Goal: Task Accomplishment & Management: Complete application form

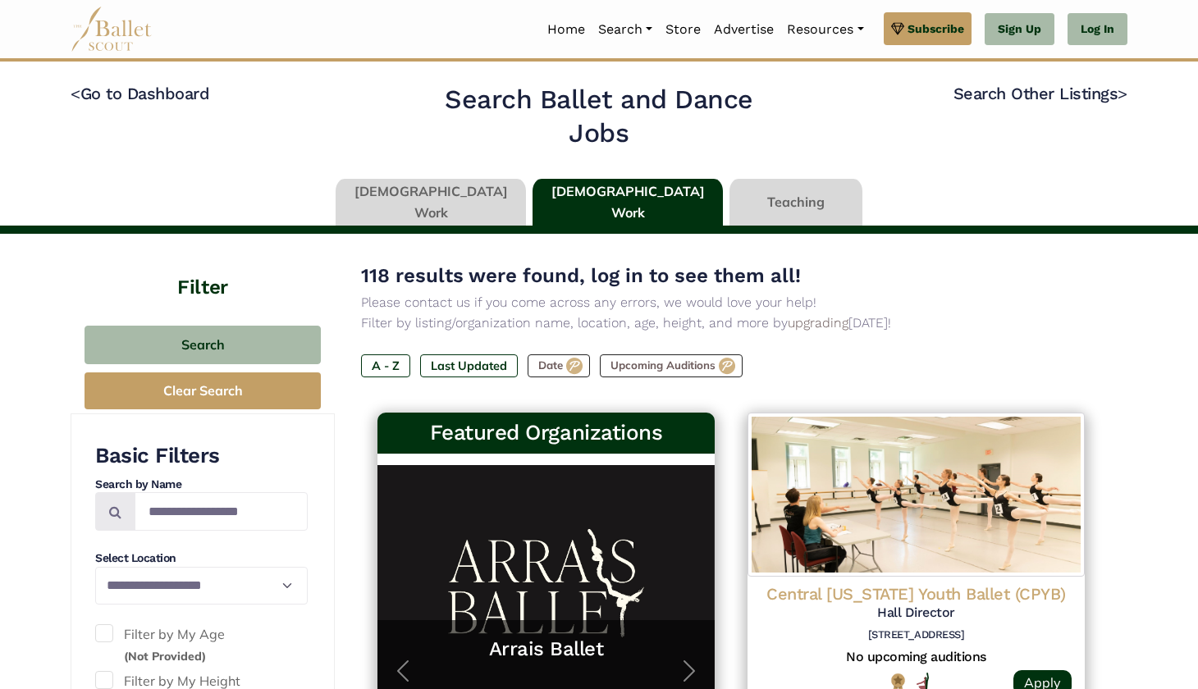
scroll to position [29, 0]
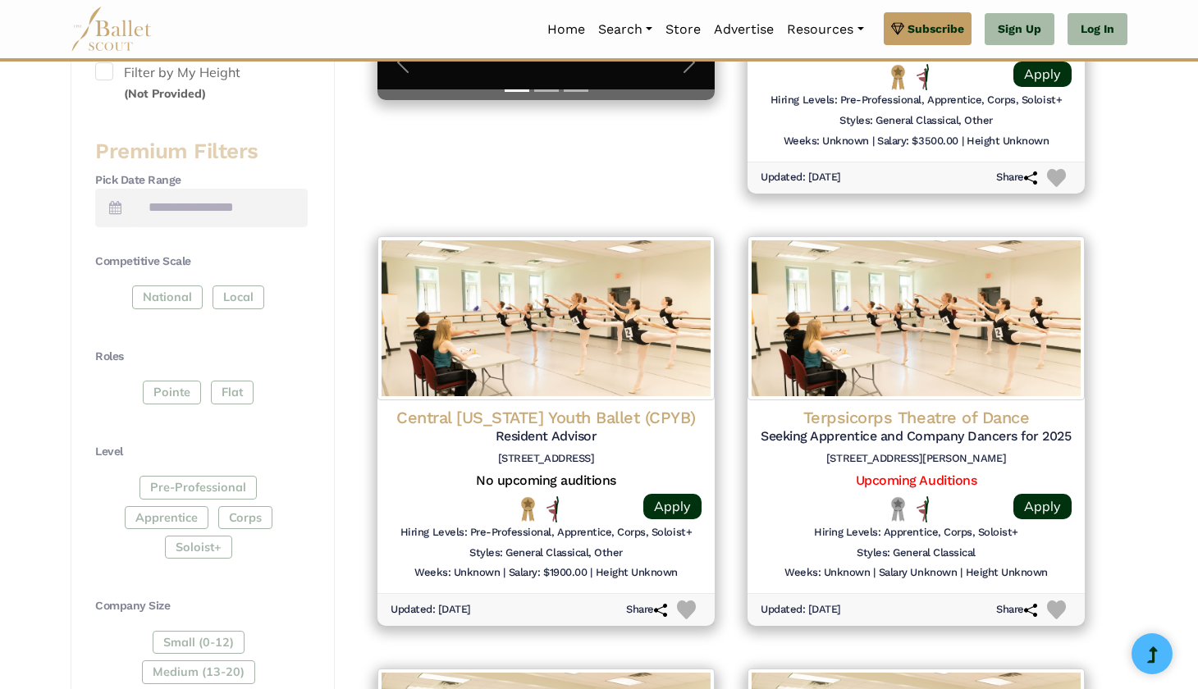
scroll to position [612, 0]
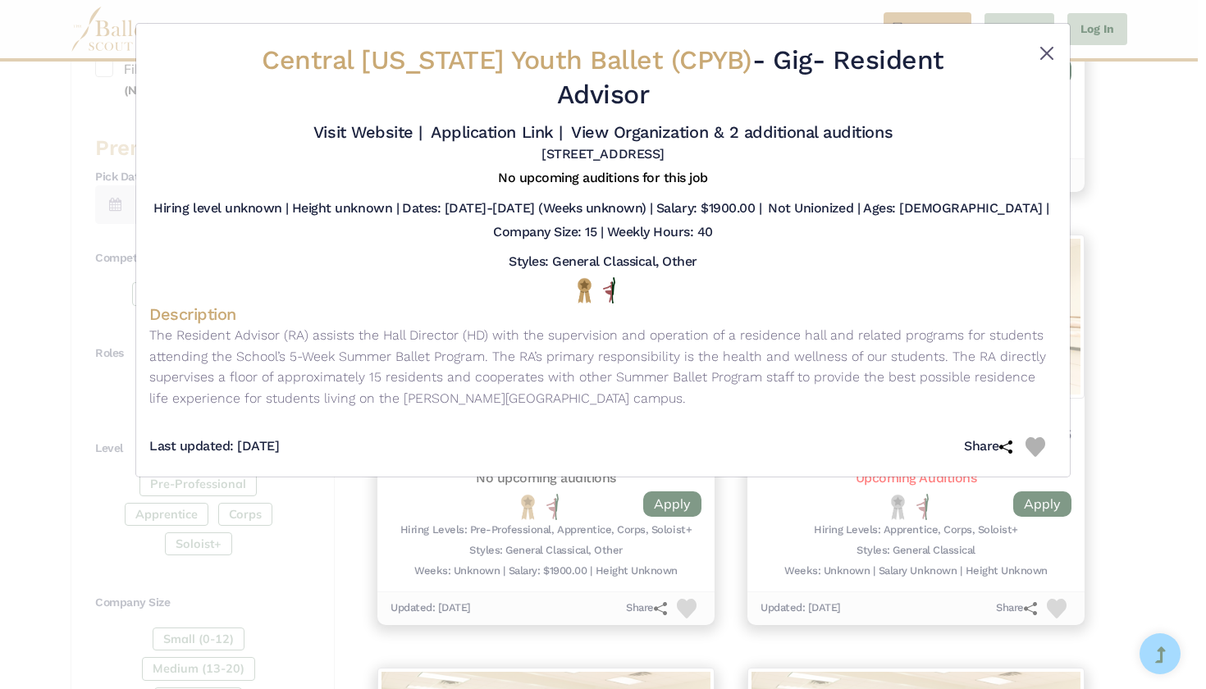
click at [1046, 49] on button "Close" at bounding box center [1047, 53] width 20 height 20
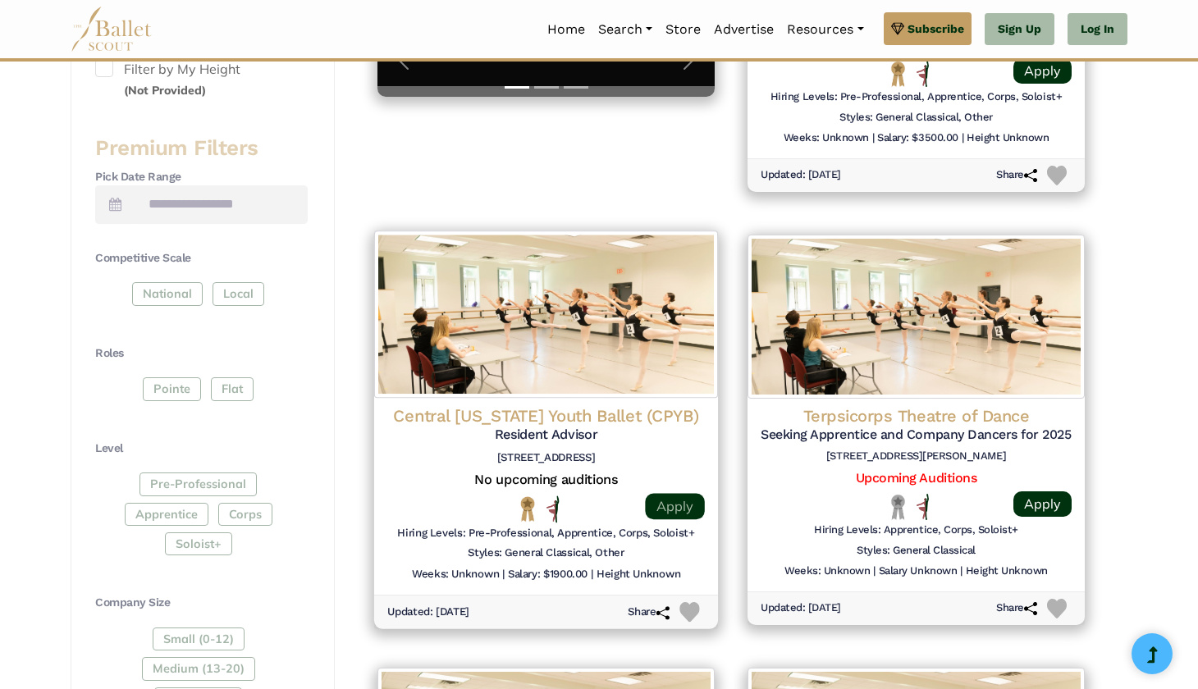
click at [692, 501] on link "Apply" at bounding box center [674, 506] width 59 height 26
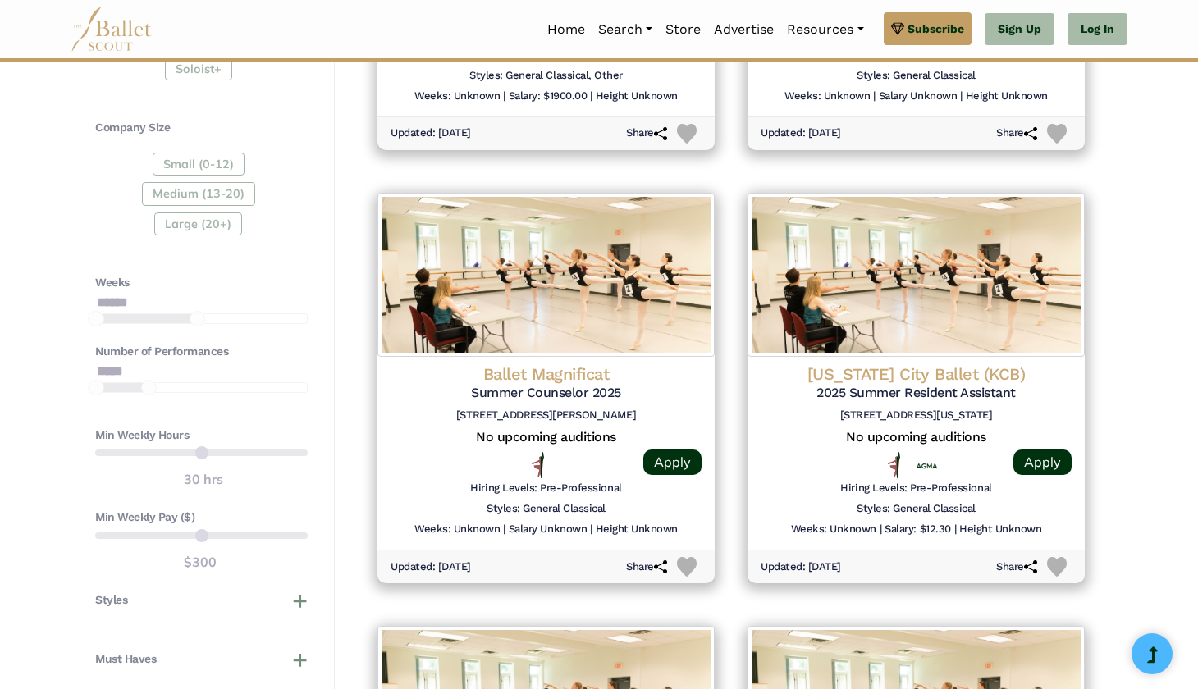
scroll to position [1088, 0]
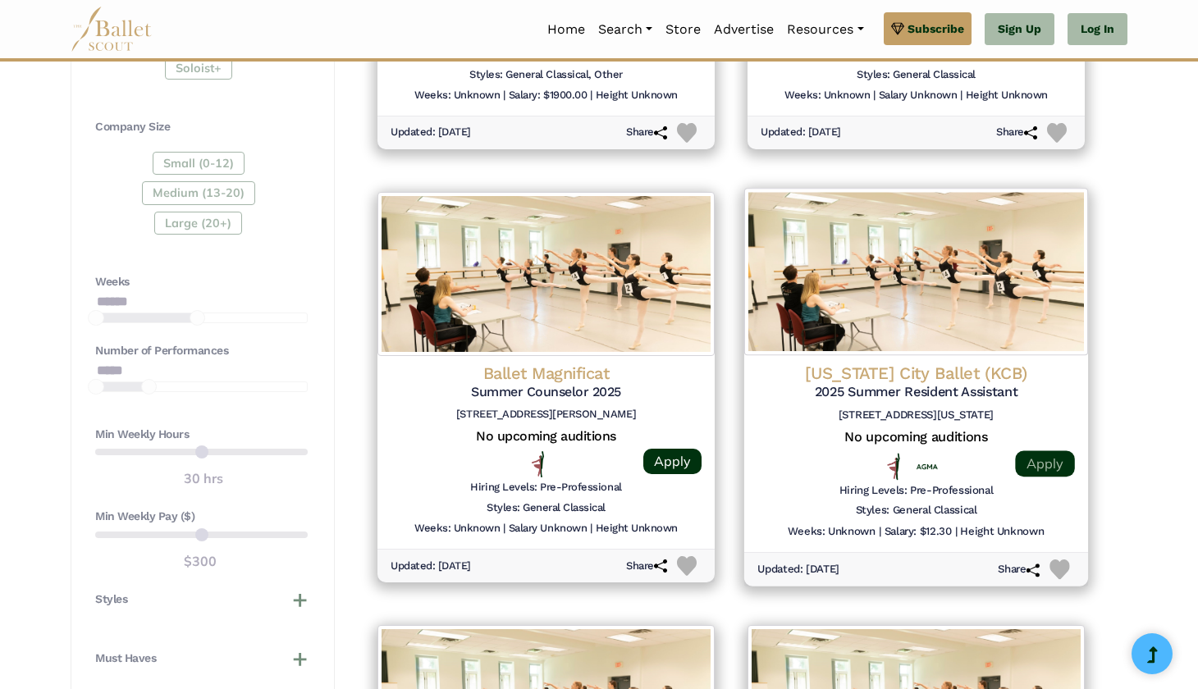
click at [1046, 451] on link "Apply" at bounding box center [1044, 464] width 59 height 26
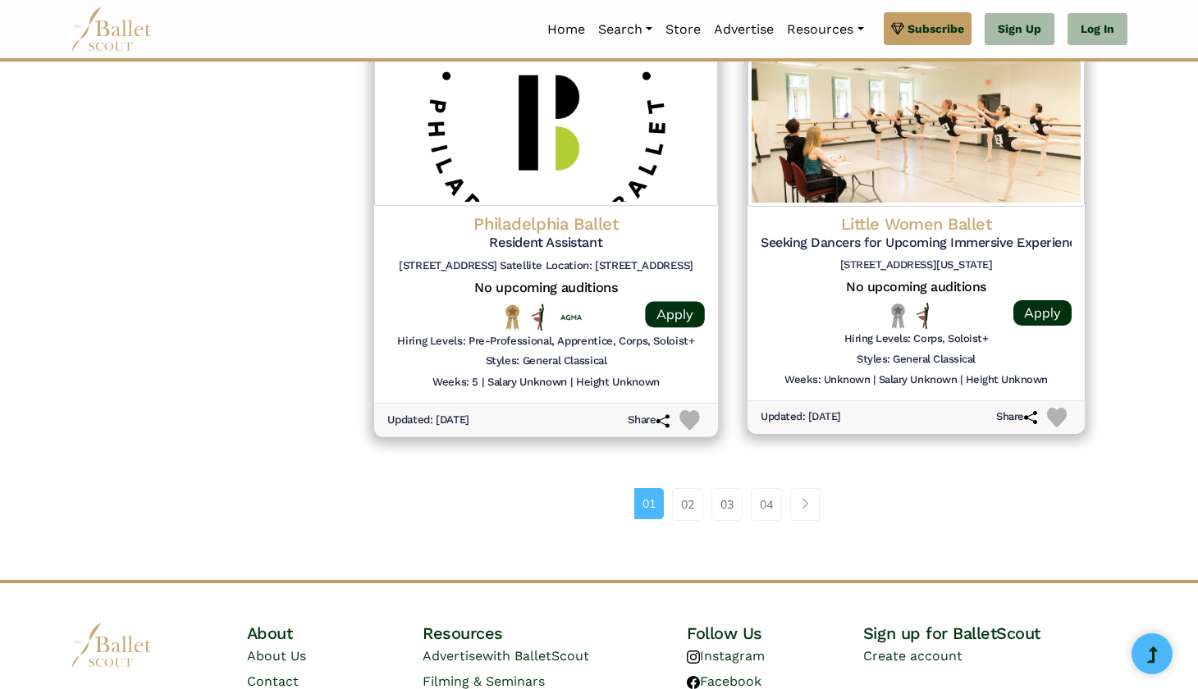
scroll to position [2110, 0]
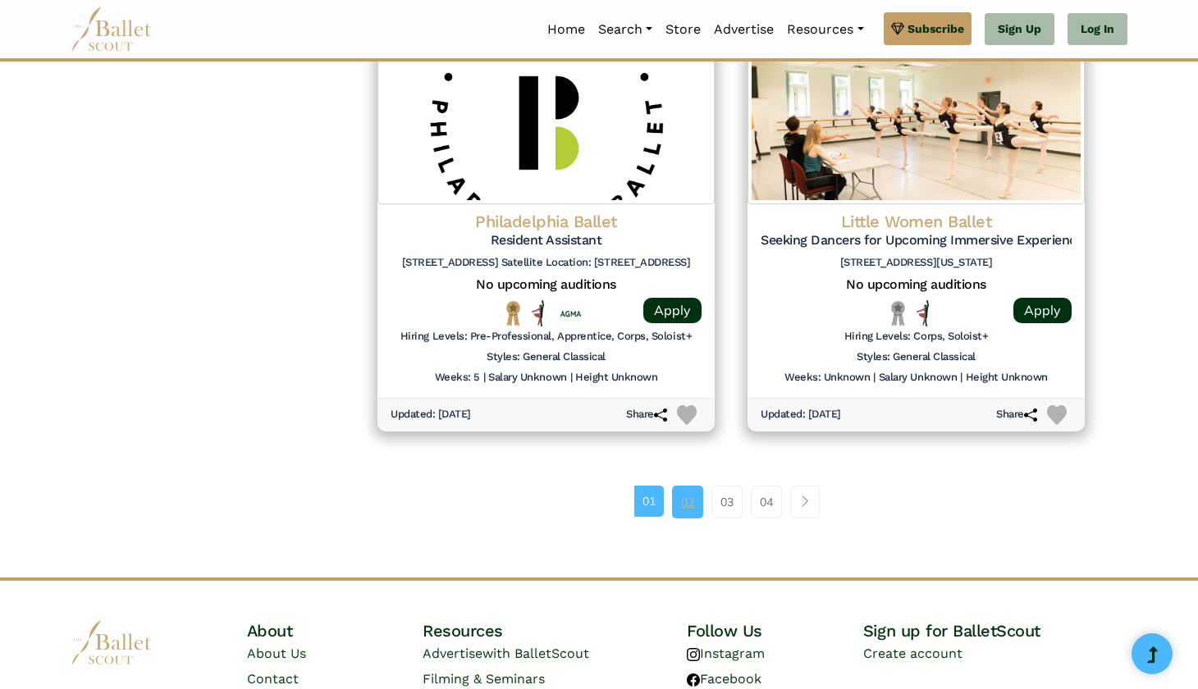
click at [691, 486] on link "02" at bounding box center [687, 502] width 31 height 33
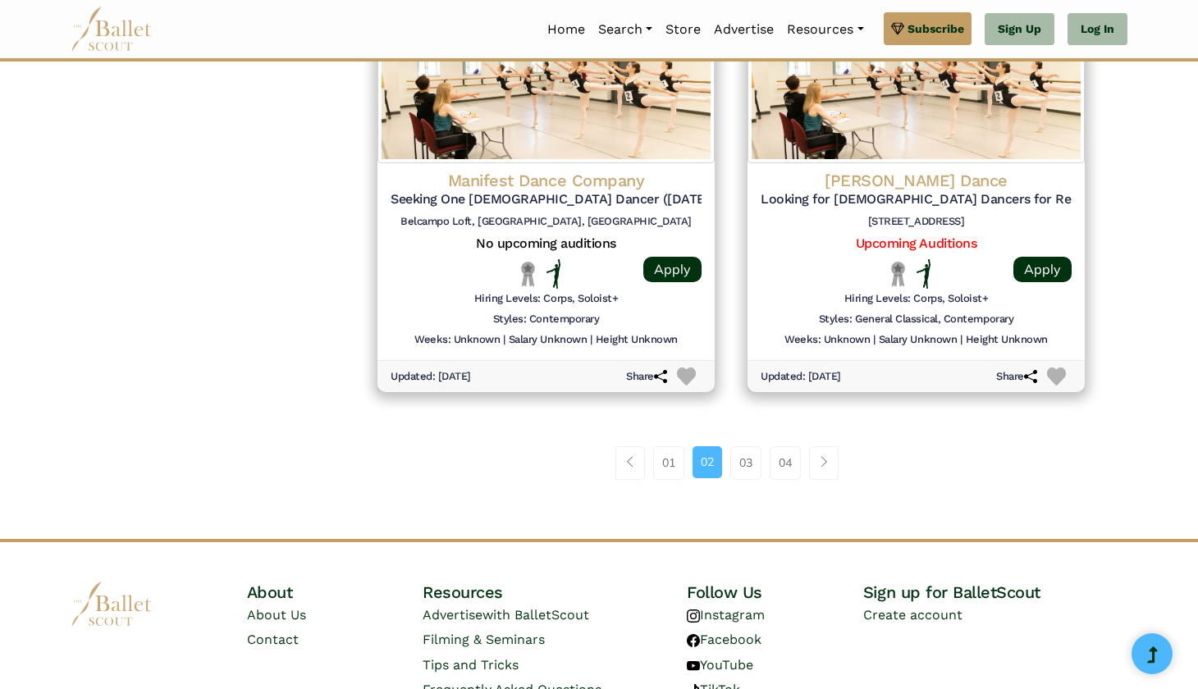
scroll to position [2145, 0]
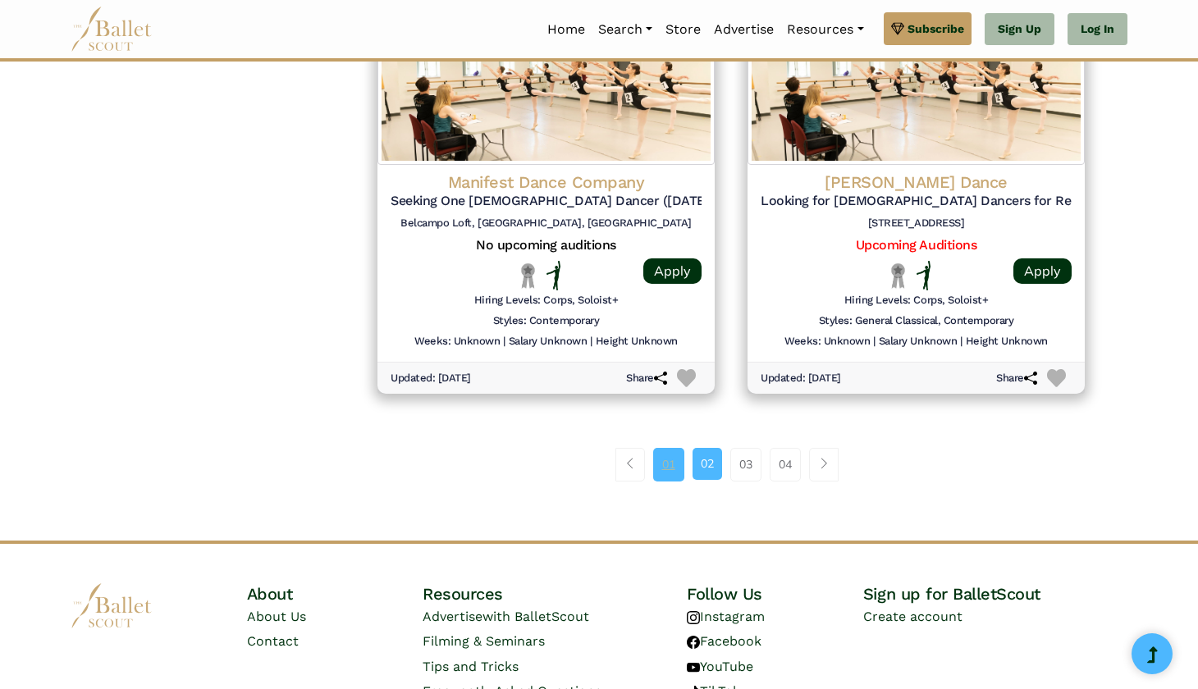
click at [675, 448] on link "01" at bounding box center [668, 464] width 31 height 33
